Goal: Register for event/course

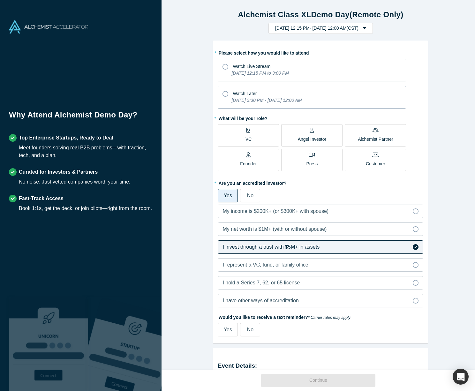
click at [224, 94] on icon at bounding box center [226, 94] width 6 height 6
click at [0, 0] on input "Watch Later [DATE] 3:30 PM - [DATE] 12:00 AM" at bounding box center [0, 0] width 0 height 0
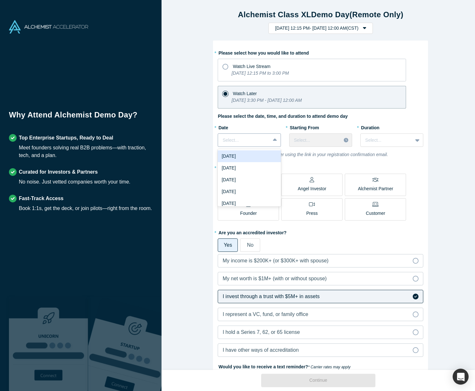
click at [238, 142] on div at bounding box center [244, 140] width 43 height 8
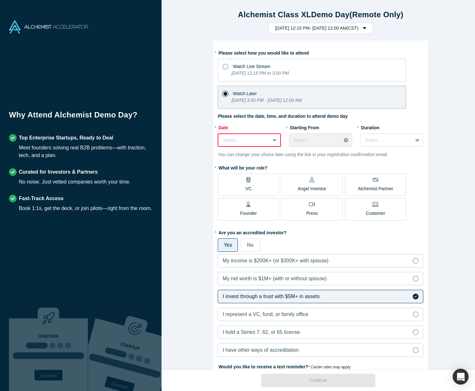
click at [270, 140] on div at bounding box center [275, 139] width 10 height 11
click at [250, 183] on div "[DATE]" at bounding box center [249, 180] width 63 height 12
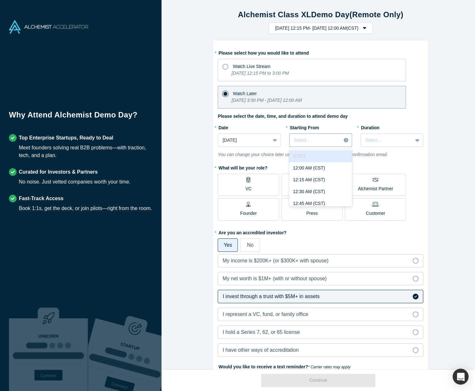
click at [309, 137] on div at bounding box center [315, 140] width 42 height 8
click at [302, 154] on div "2:00 PM (CST)" at bounding box center [320, 157] width 63 height 12
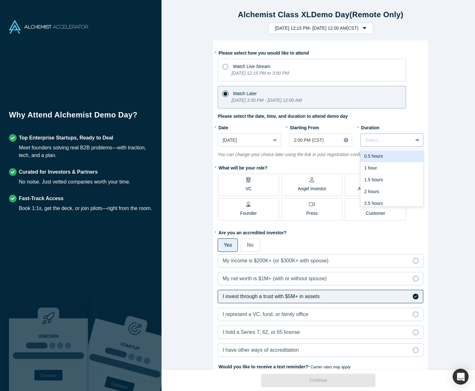
click at [399, 140] on div at bounding box center [386, 140] width 43 height 8
click at [379, 177] on div "1.5 hours" at bounding box center [392, 180] width 63 height 12
click at [310, 186] on p "Angel Investor" at bounding box center [312, 189] width 29 height 7
click at [0, 0] on input "Angel Investor" at bounding box center [0, 0] width 0 height 0
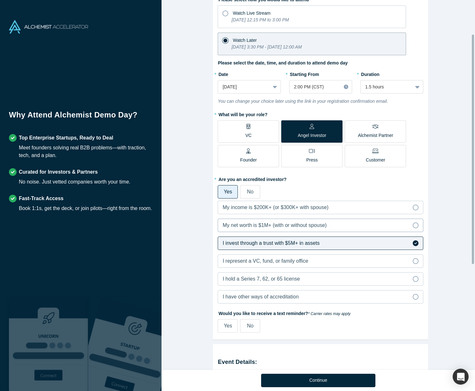
scroll to position [55, 0]
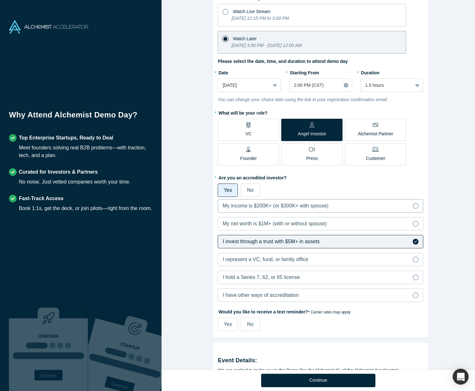
click at [286, 208] on span "My income is $200K+ (or $300K+ with spouse)" at bounding box center [276, 205] width 106 height 5
click at [0, 0] on input "My income is $200K+ (or $300K+ with spouse)" at bounding box center [0, 0] width 0 height 0
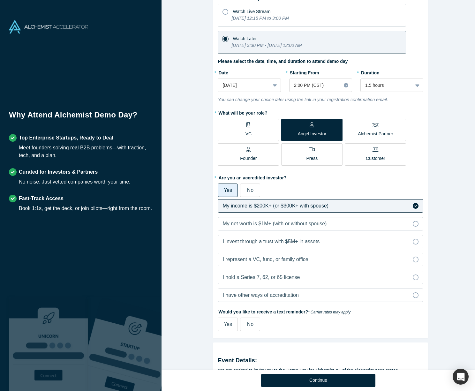
click at [249, 126] on div "VC" at bounding box center [249, 129] width 6 height 15
click at [0, 0] on input "VC" at bounding box center [0, 0] width 0 height 0
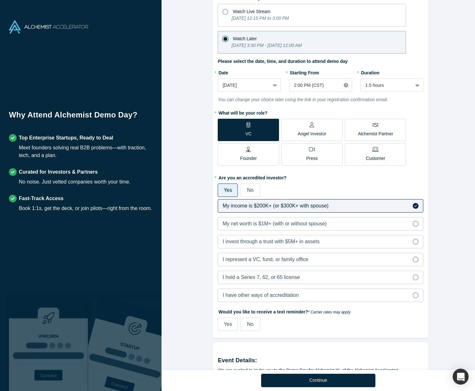
click at [296, 209] on span "My income is $200K+ (or $300K+ with spouse)" at bounding box center [276, 205] width 106 height 5
click at [0, 0] on input "My income is $200K+ (or $300K+ with spouse)" at bounding box center [0, 0] width 0 height 0
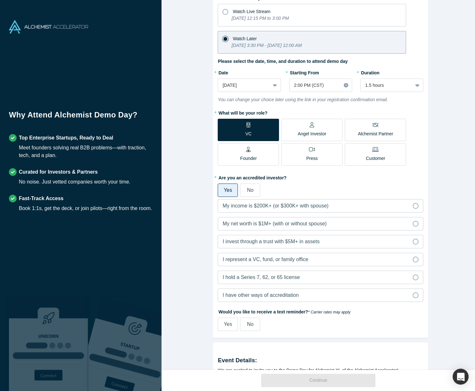
click at [370, 131] on p "Alchemist Partner" at bounding box center [375, 134] width 35 height 7
click at [0, 0] on input "Alchemist Partner" at bounding box center [0, 0] width 0 height 0
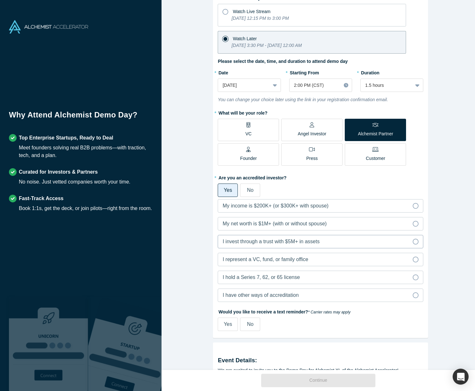
click at [344, 244] on label "I invest through a trust with $5M+ in assets" at bounding box center [321, 241] width 206 height 13
click at [0, 0] on input "I invest through a trust with $5M+ in assets" at bounding box center [0, 0] width 0 height 0
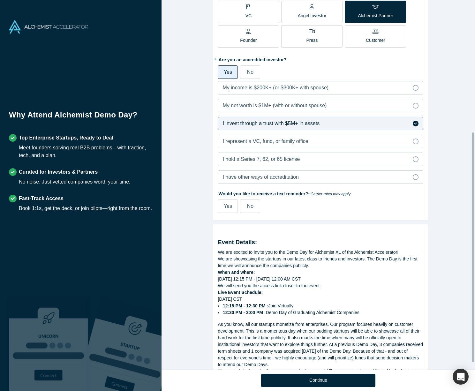
scroll to position [152, 0]
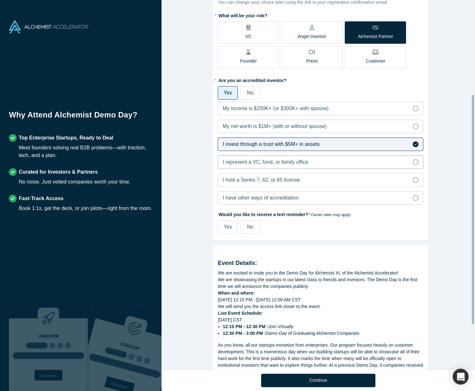
click at [360, 164] on label "I represent a VC, fund, or family office" at bounding box center [321, 162] width 206 height 13
click at [0, 0] on input "I represent a VC, fund, or family office" at bounding box center [0, 0] width 0 height 0
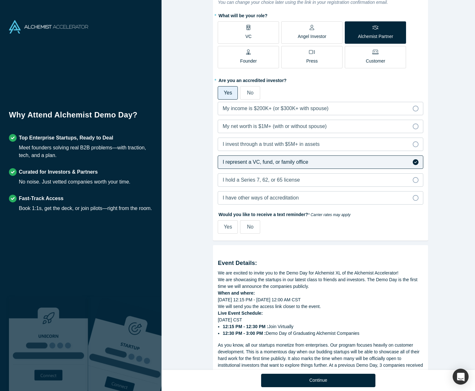
click at [248, 34] on p "VC" at bounding box center [249, 36] width 6 height 7
click at [0, 0] on input "VC" at bounding box center [0, 0] width 0 height 0
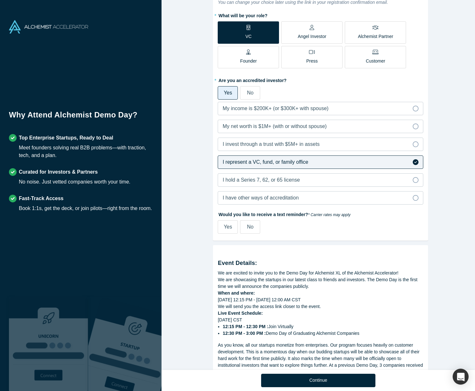
click at [227, 228] on span "Yes" at bounding box center [228, 226] width 8 height 5
click at [0, 0] on input "Yes" at bounding box center [0, 0] width 0 height 0
select select "US"
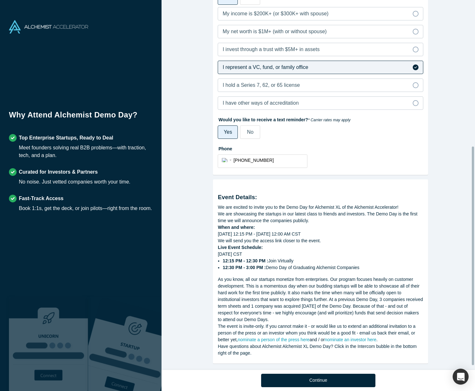
scroll to position [254, 0]
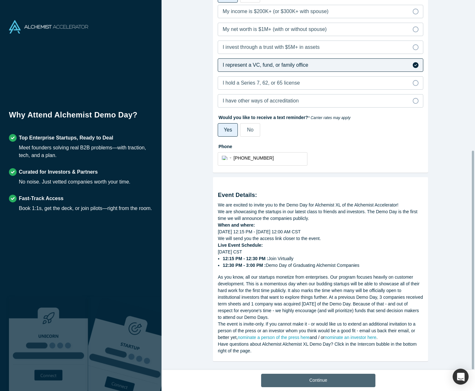
click at [312, 381] on button "Continue" at bounding box center [318, 380] width 114 height 13
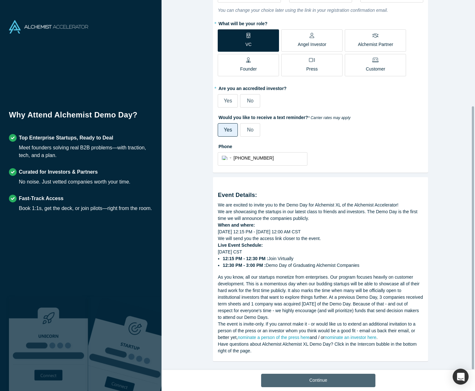
scroll to position [149, 0]
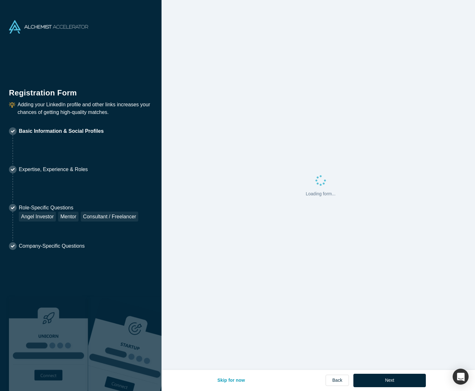
select select "US"
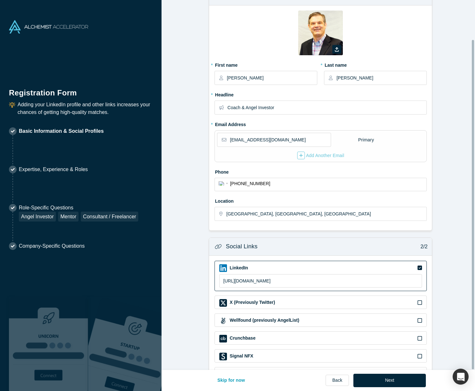
scroll to position [44, 0]
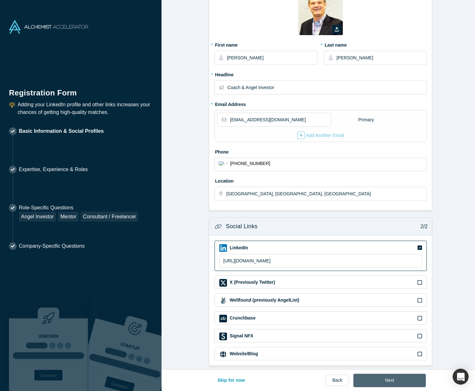
click at [373, 377] on button "Next" at bounding box center [390, 380] width 72 height 13
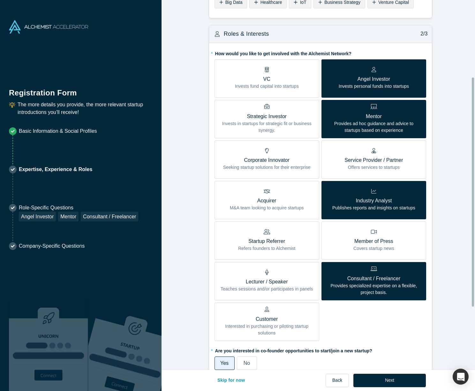
scroll to position [126, 0]
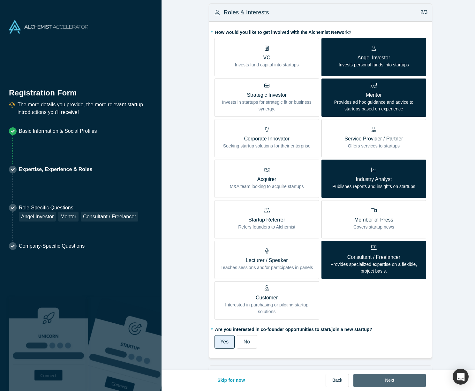
click at [385, 383] on button "Next" at bounding box center [390, 380] width 72 height 13
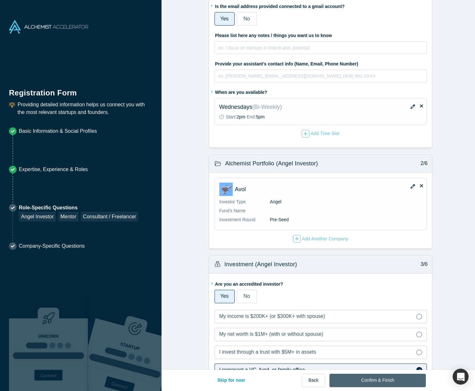
scroll to position [0, 0]
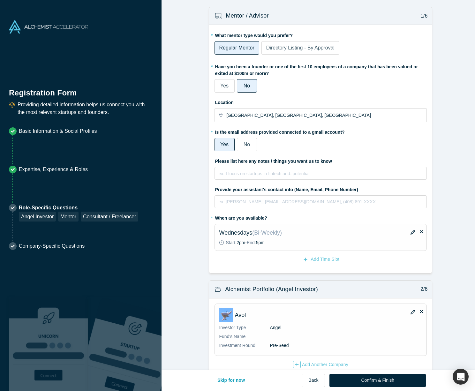
click at [219, 244] on icon at bounding box center [221, 242] width 4 height 4
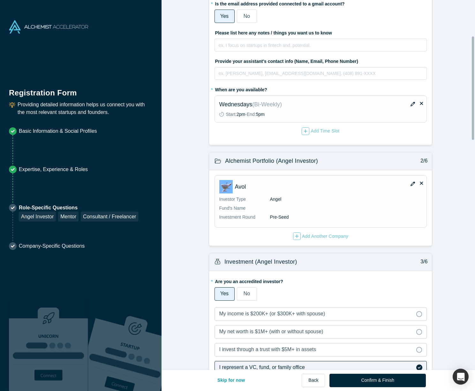
scroll to position [129, 0]
click at [369, 378] on button "Confirm & Finish" at bounding box center [378, 380] width 96 height 13
